Goal: Task Accomplishment & Management: Use online tool/utility

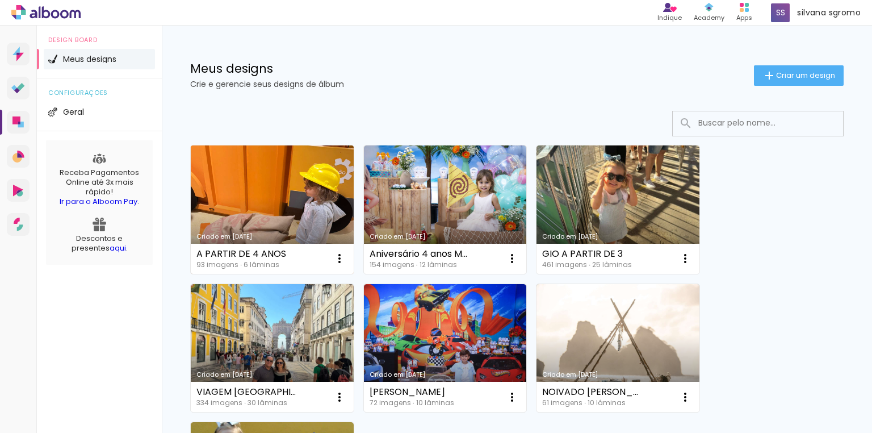
click at [261, 203] on link "Criado em [DATE]" at bounding box center [272, 209] width 163 height 128
